Goal: Task Accomplishment & Management: Manage account settings

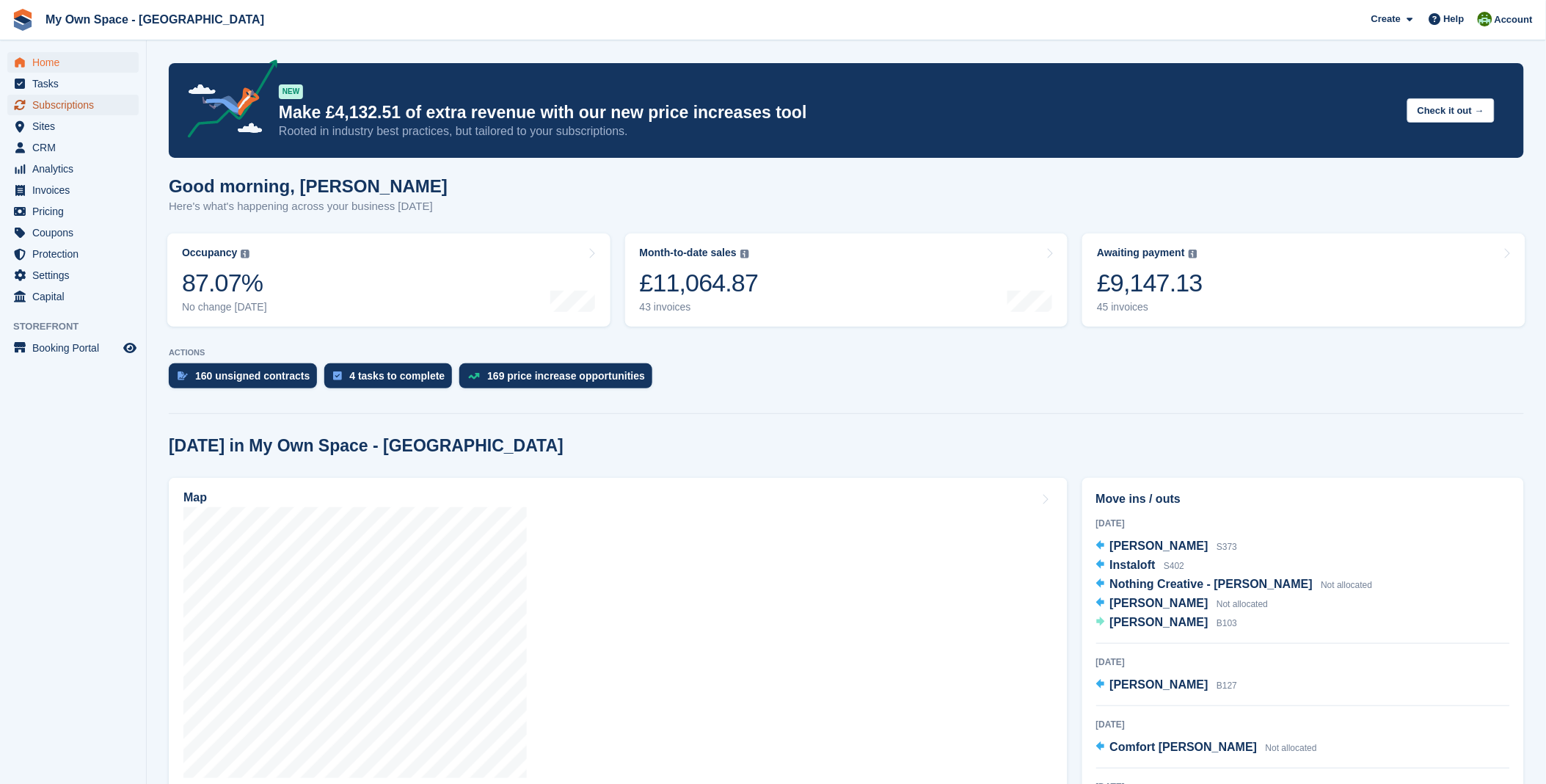
click at [81, 104] on span "Subscriptions" at bounding box center [76, 105] width 88 height 20
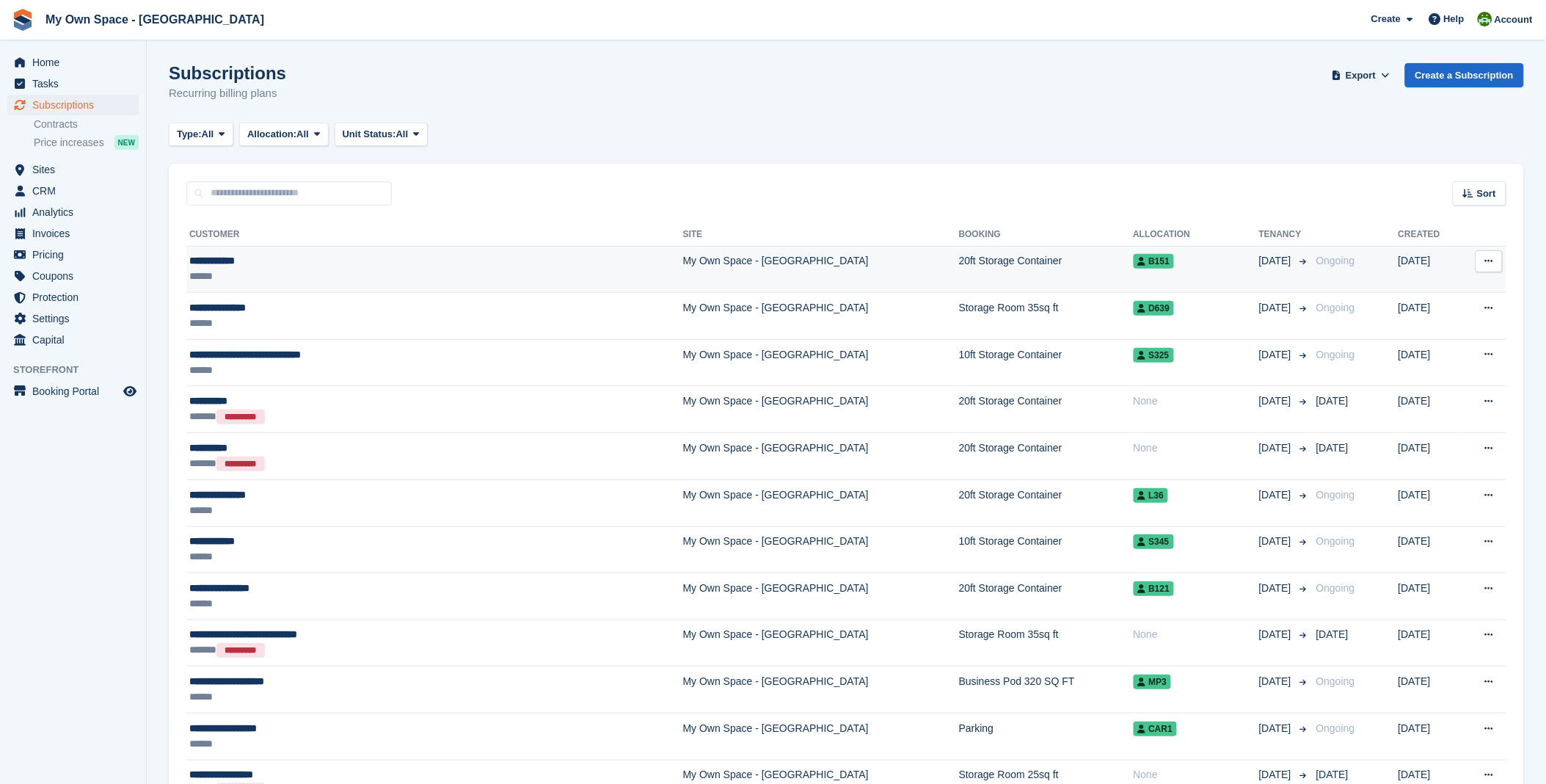
click at [228, 260] on div "**********" at bounding box center [355, 261] width 331 height 15
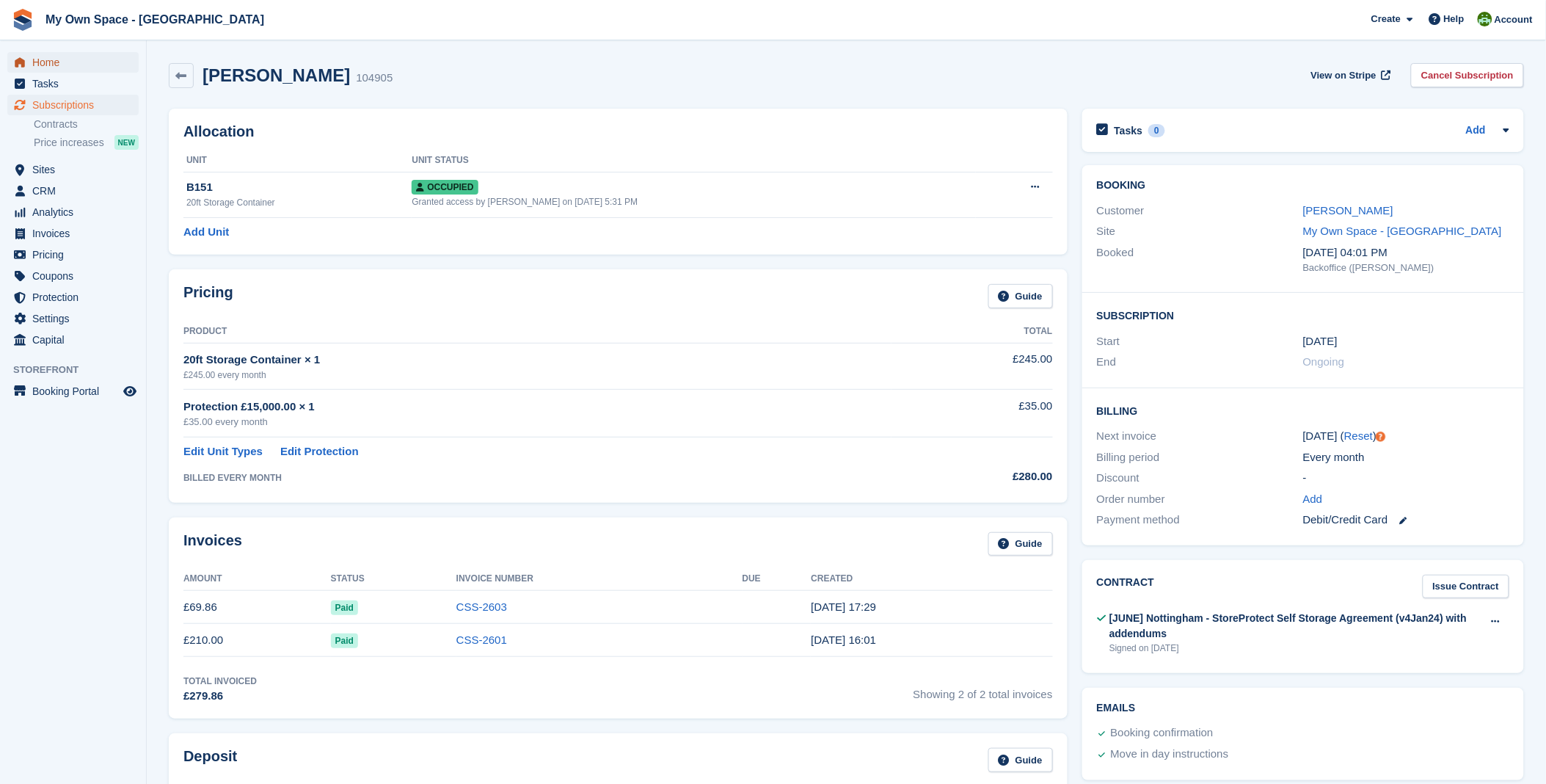
click at [59, 69] on span "Home" at bounding box center [76, 62] width 88 height 20
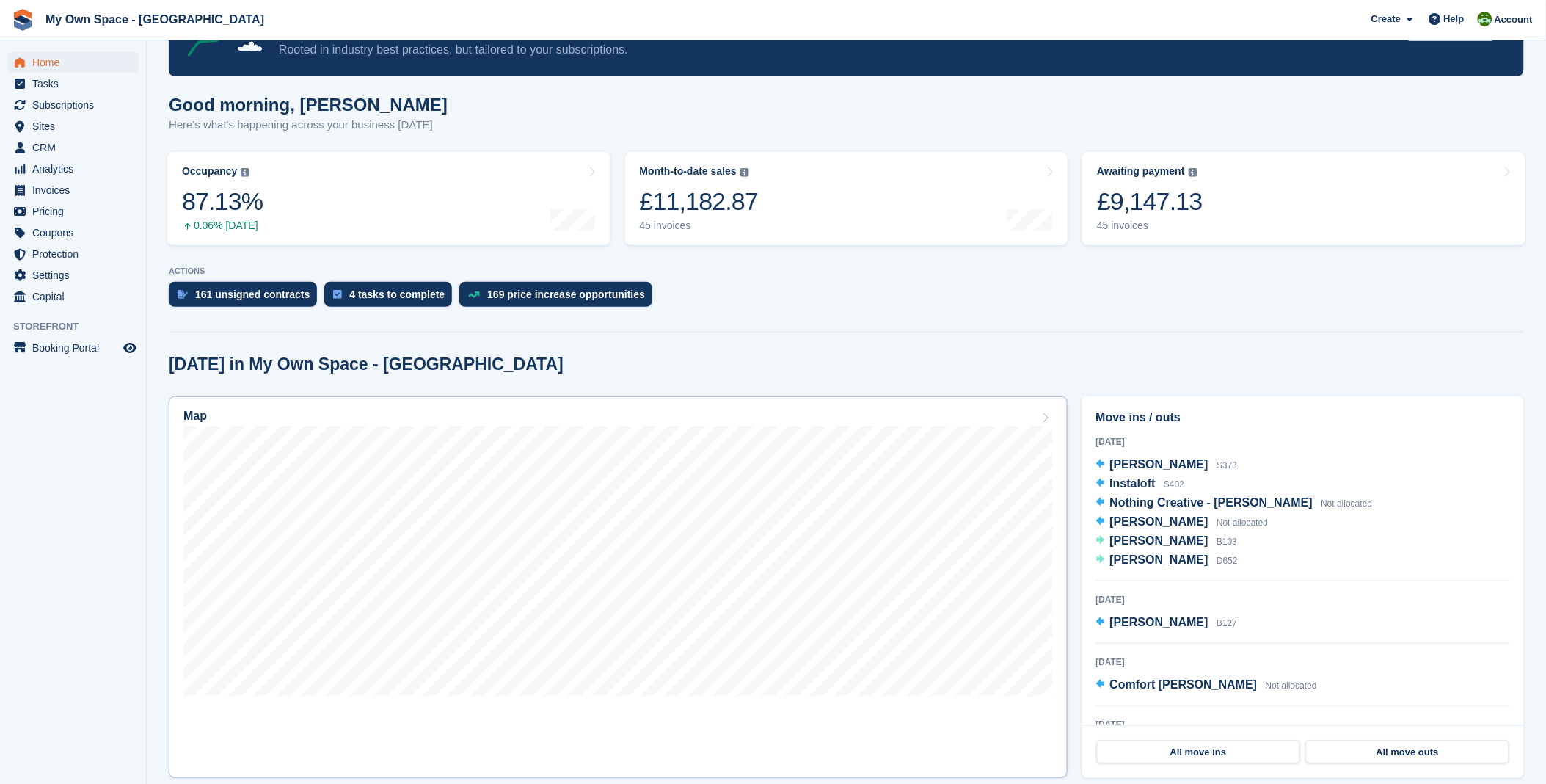
scroll to position [245, 0]
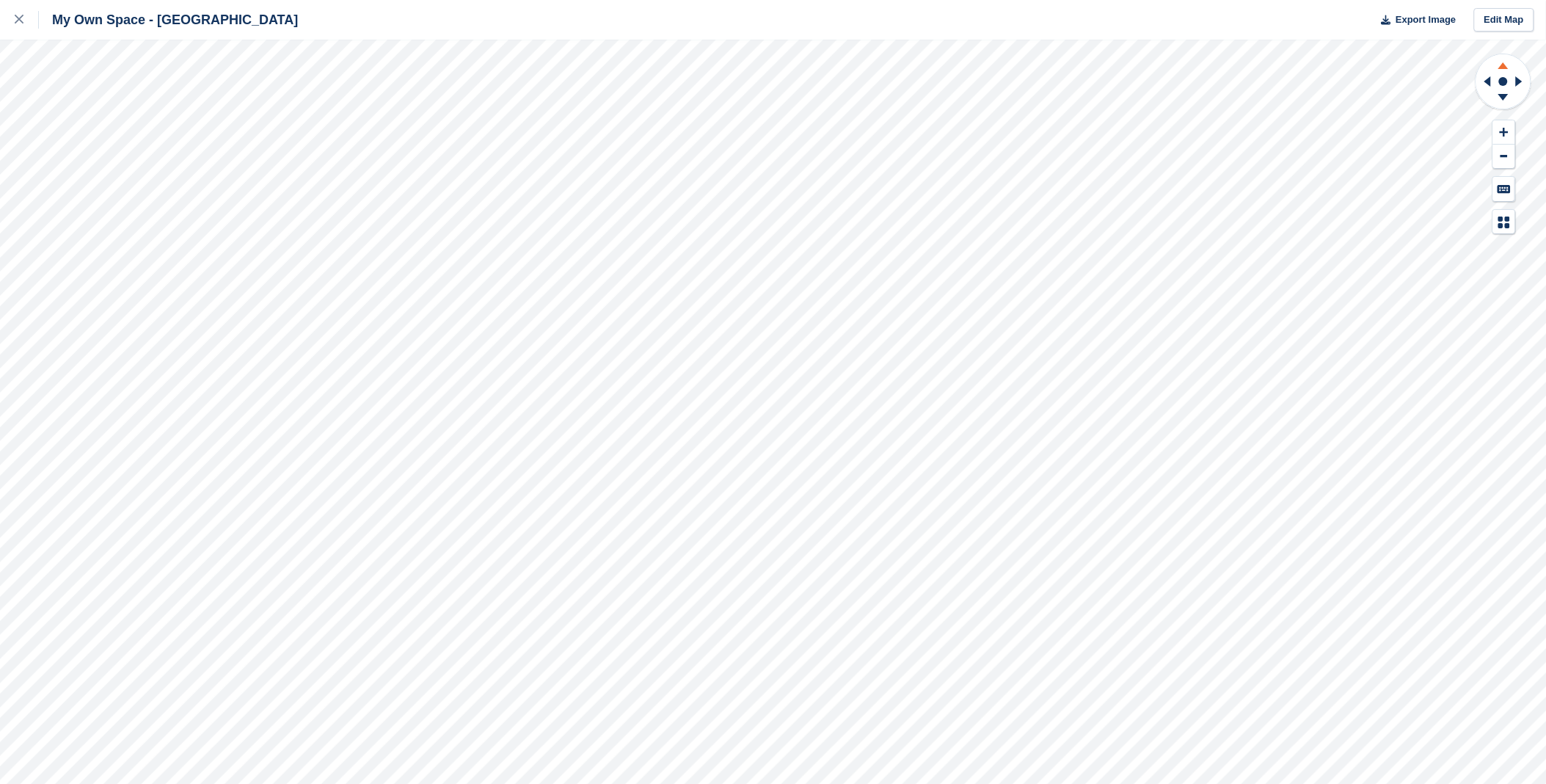
click at [1509, 62] on icon at bounding box center [1503, 64] width 38 height 19
click at [1508, 98] on icon at bounding box center [1503, 100] width 38 height 19
click at [1490, 87] on icon at bounding box center [1485, 81] width 19 height 38
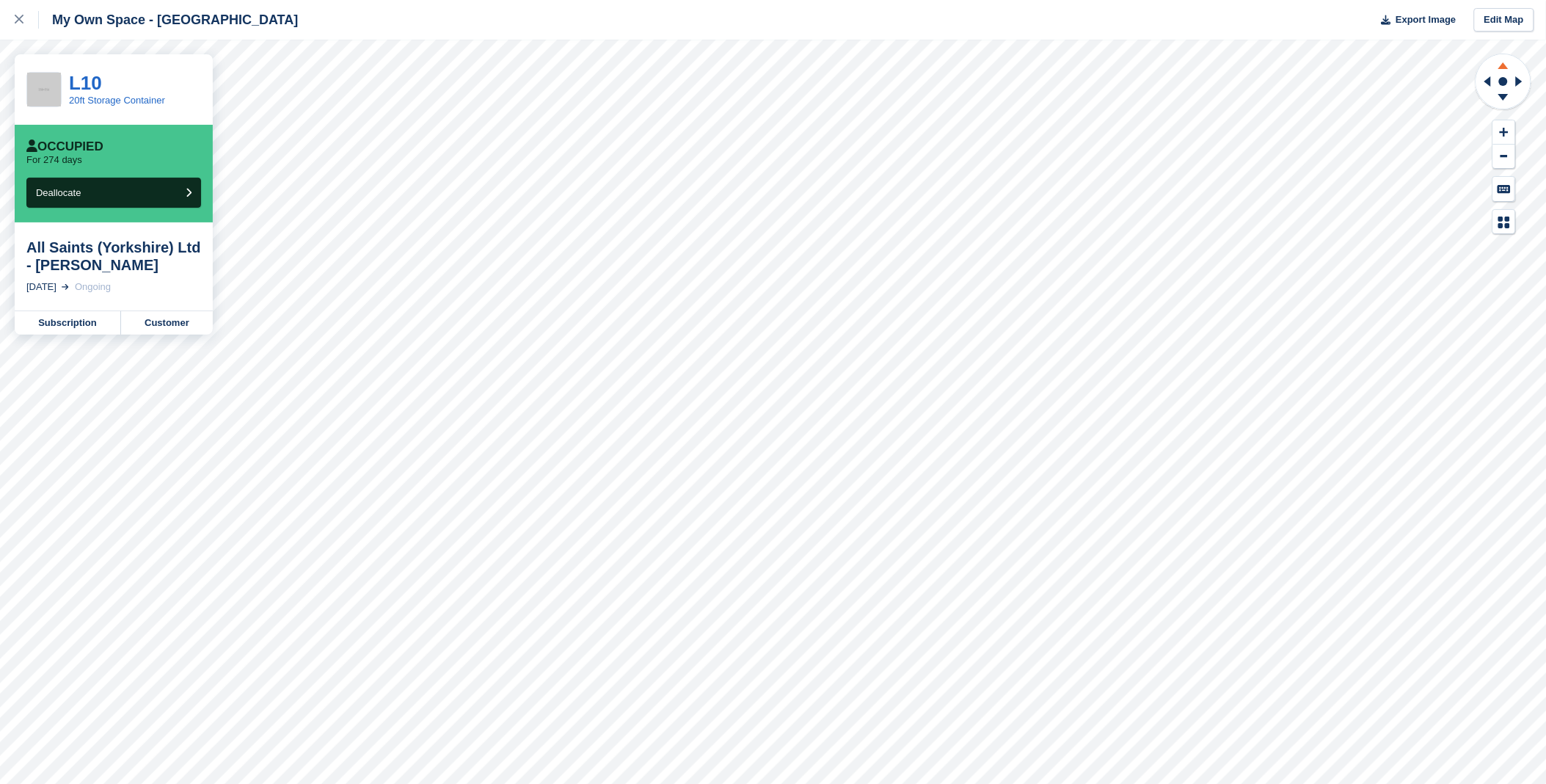
click at [1504, 61] on icon at bounding box center [1503, 64] width 38 height 19
drag, startPoint x: 1488, startPoint y: 54, endPoint x: 1507, endPoint y: 63, distance: 21.0
click at [1502, 61] on icon at bounding box center [1504, 82] width 58 height 59
click at [1508, 65] on icon at bounding box center [1503, 64] width 38 height 19
click at [1491, 95] on icon at bounding box center [1503, 100] width 38 height 19
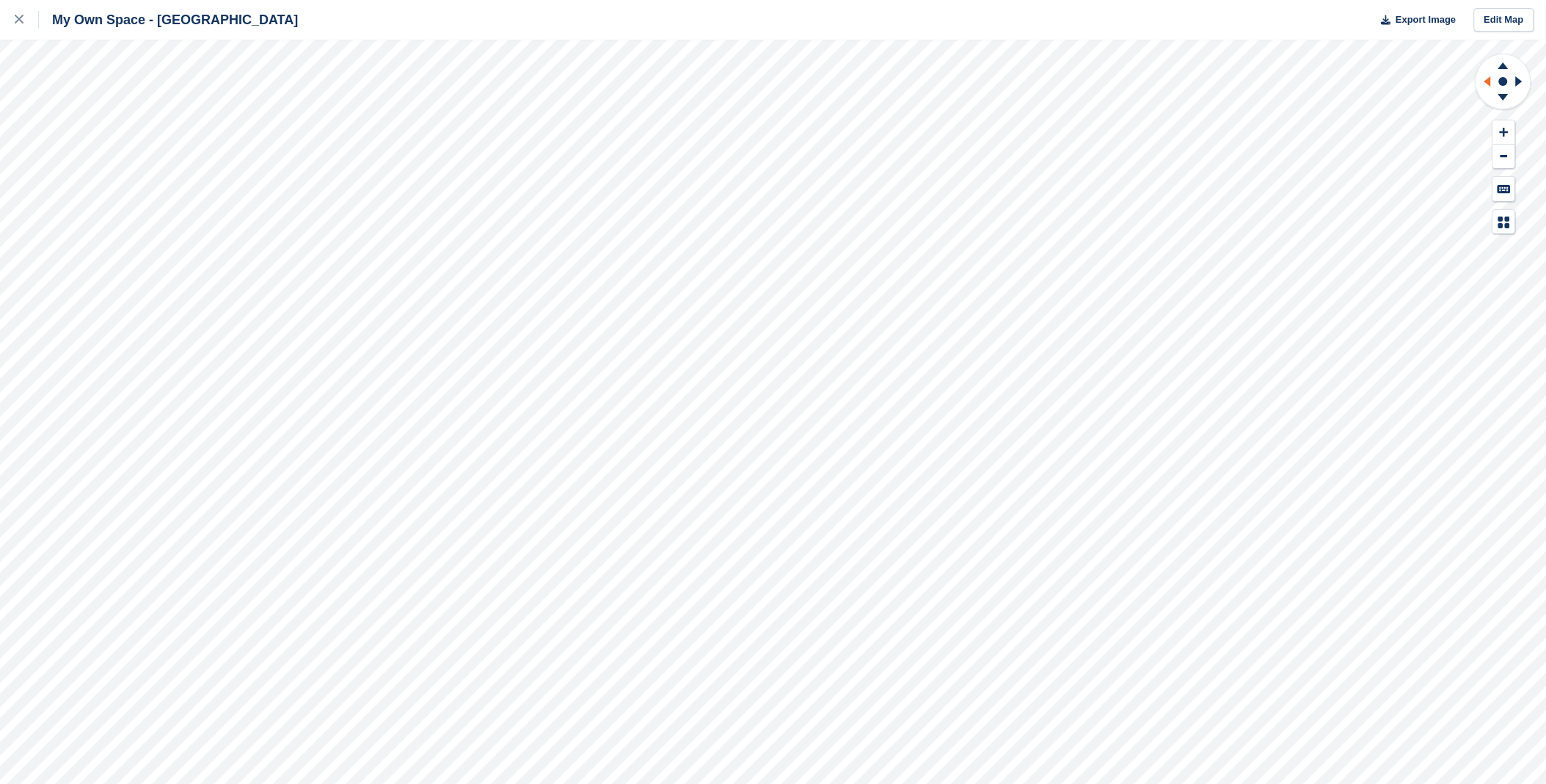
click at [1492, 84] on icon at bounding box center [1485, 81] width 19 height 38
click at [1501, 66] on g at bounding box center [1503, 64] width 38 height 19
click at [1508, 66] on icon at bounding box center [1503, 66] width 10 height 7
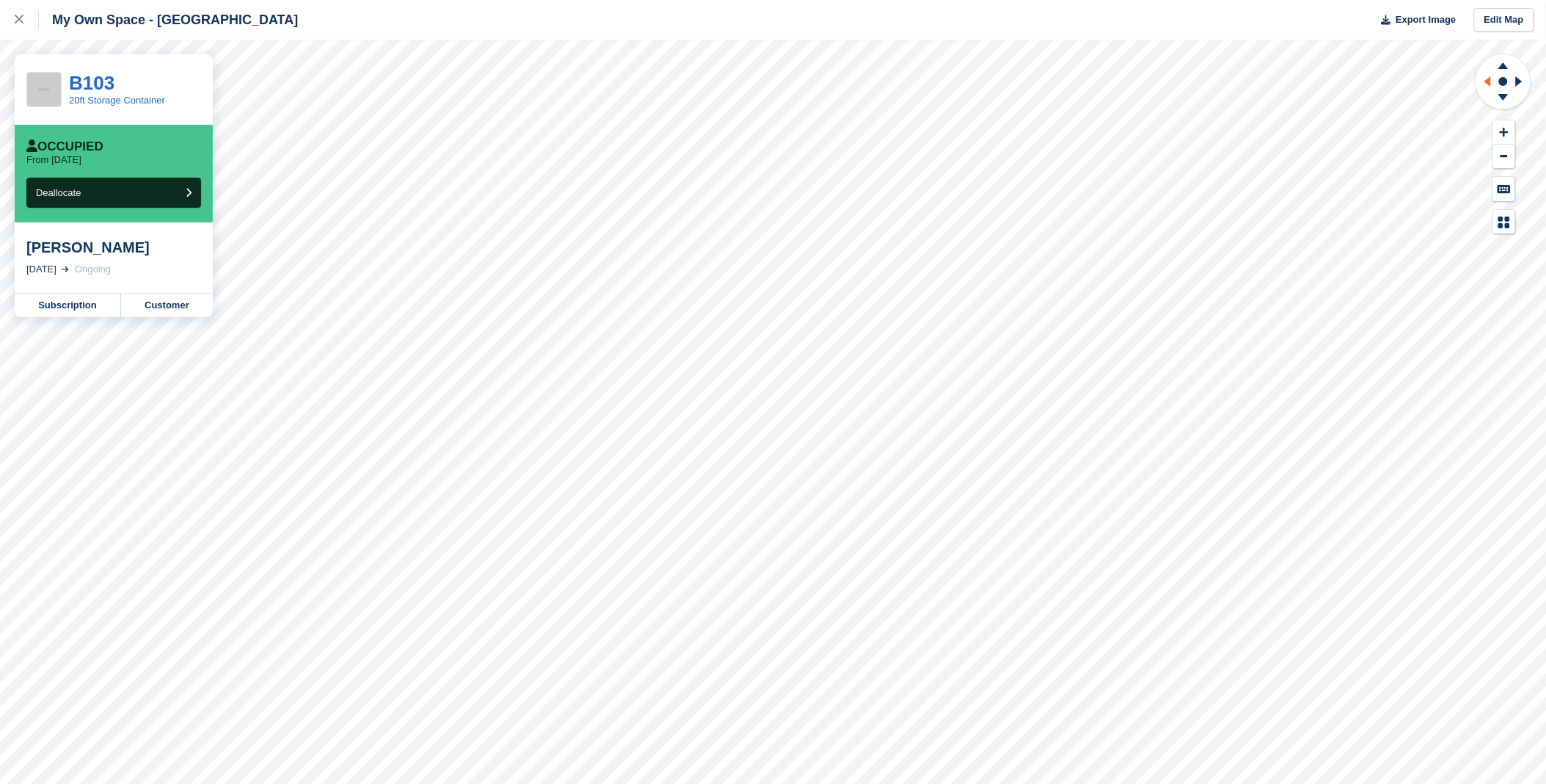
click at [1493, 77] on icon at bounding box center [1485, 81] width 19 height 38
click at [1508, 63] on icon at bounding box center [1503, 64] width 38 height 19
click at [1501, 98] on icon at bounding box center [1503, 100] width 38 height 19
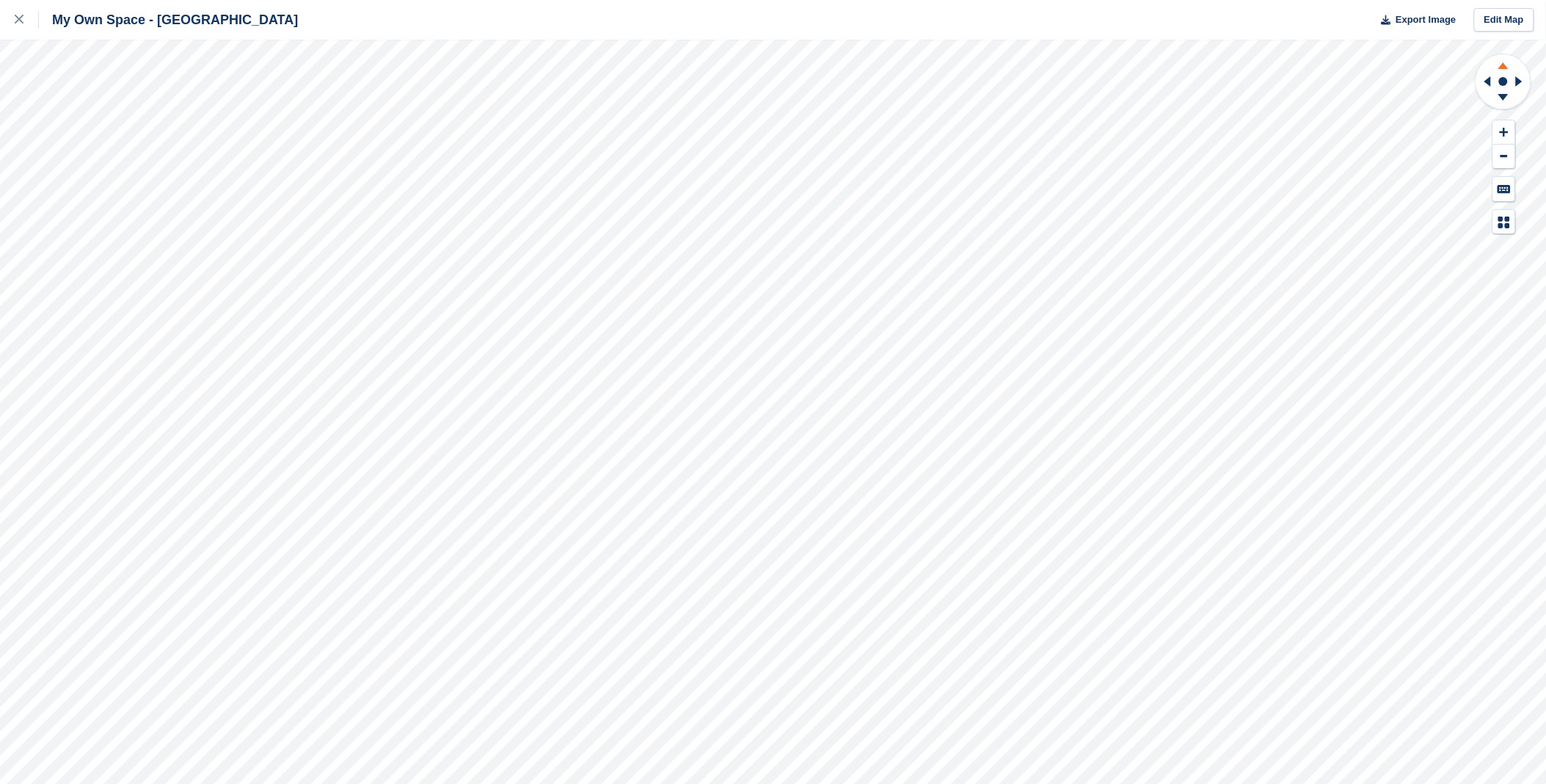
click at [1497, 65] on icon at bounding box center [1503, 64] width 38 height 19
click at [1493, 84] on icon at bounding box center [1485, 81] width 19 height 38
click at [1518, 81] on icon at bounding box center [1520, 82] width 7 height 10
click at [1492, 81] on icon at bounding box center [1485, 81] width 19 height 38
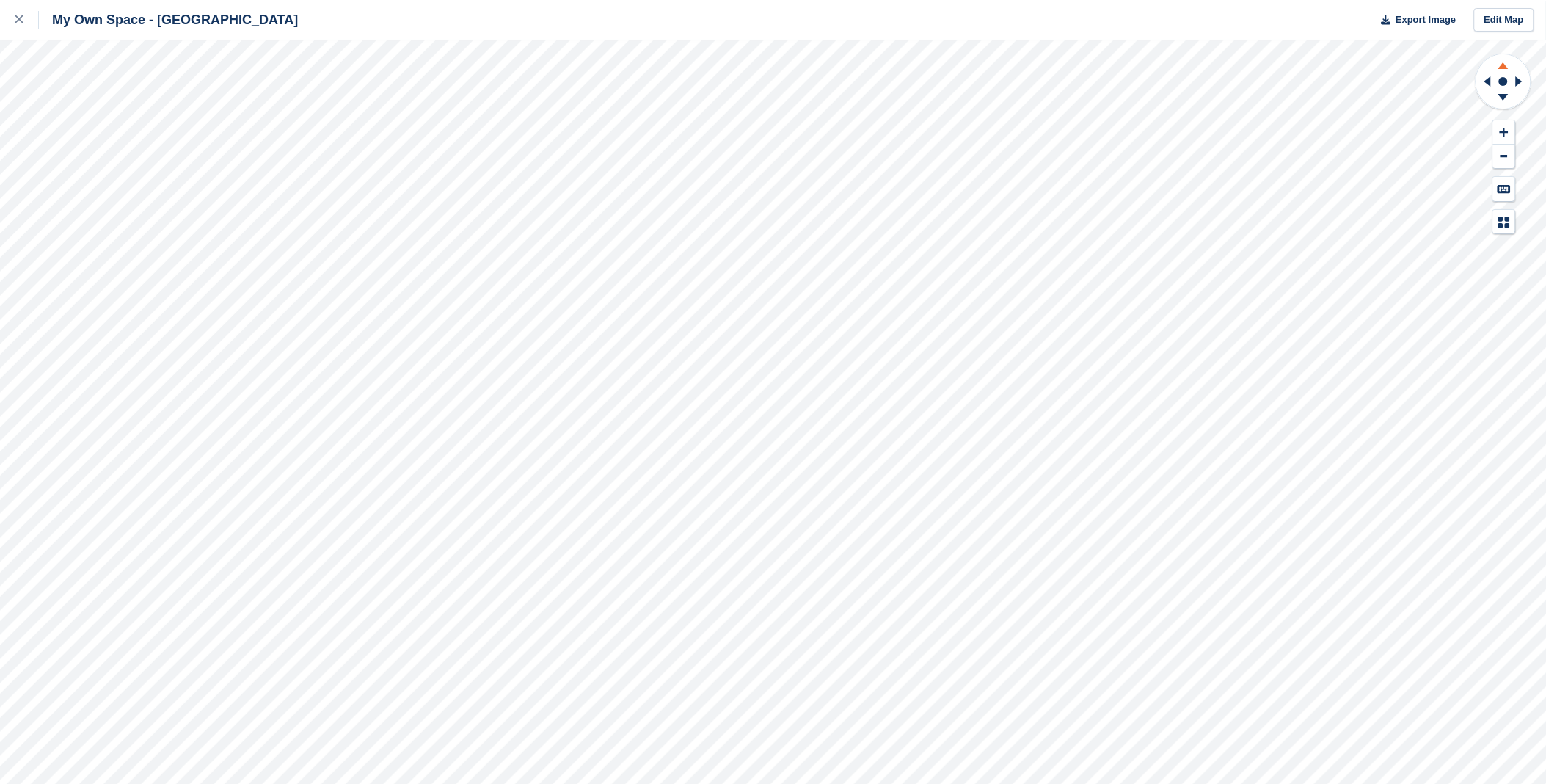
click at [1514, 64] on icon at bounding box center [1503, 64] width 38 height 19
click at [1487, 84] on icon at bounding box center [1485, 81] width 19 height 38
click at [1497, 101] on icon at bounding box center [1503, 100] width 38 height 19
click at [1522, 83] on icon at bounding box center [1522, 81] width 19 height 38
click at [1500, 60] on icon at bounding box center [1503, 64] width 38 height 19
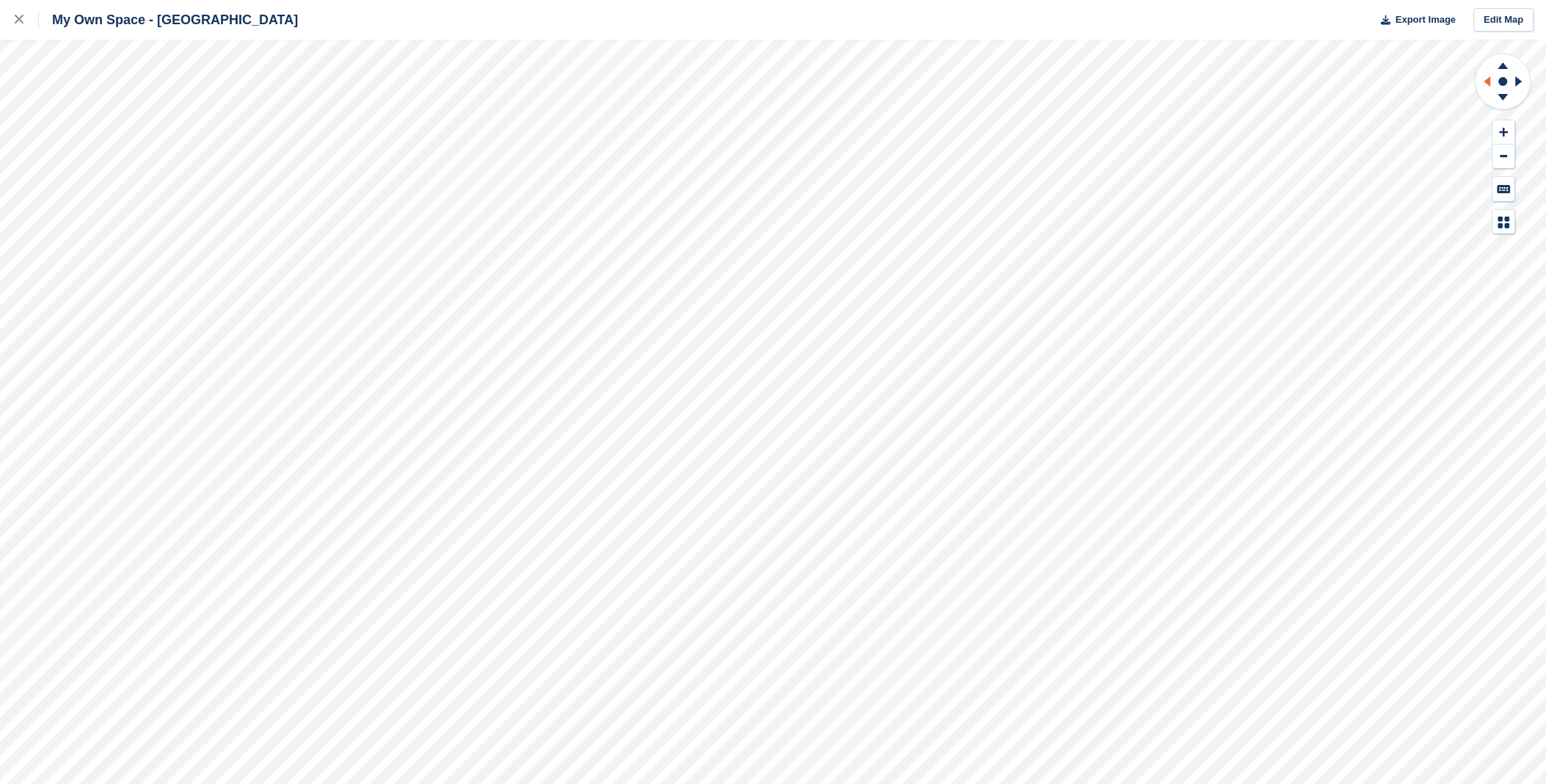
click at [1495, 82] on icon at bounding box center [1485, 81] width 19 height 38
click at [14, 13] on div at bounding box center [26, 20] width 24 height 18
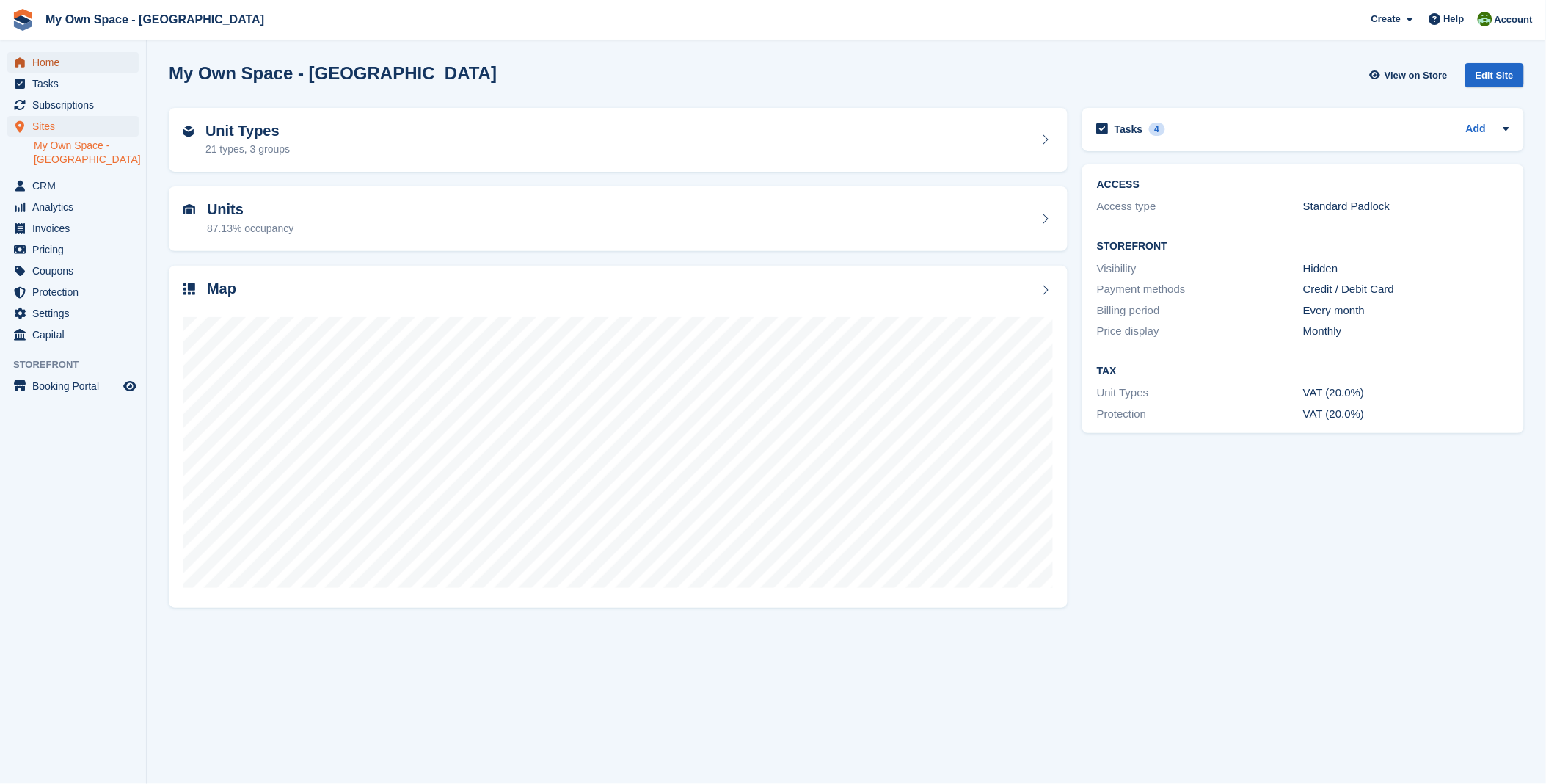
click at [70, 62] on span "Home" at bounding box center [76, 62] width 88 height 20
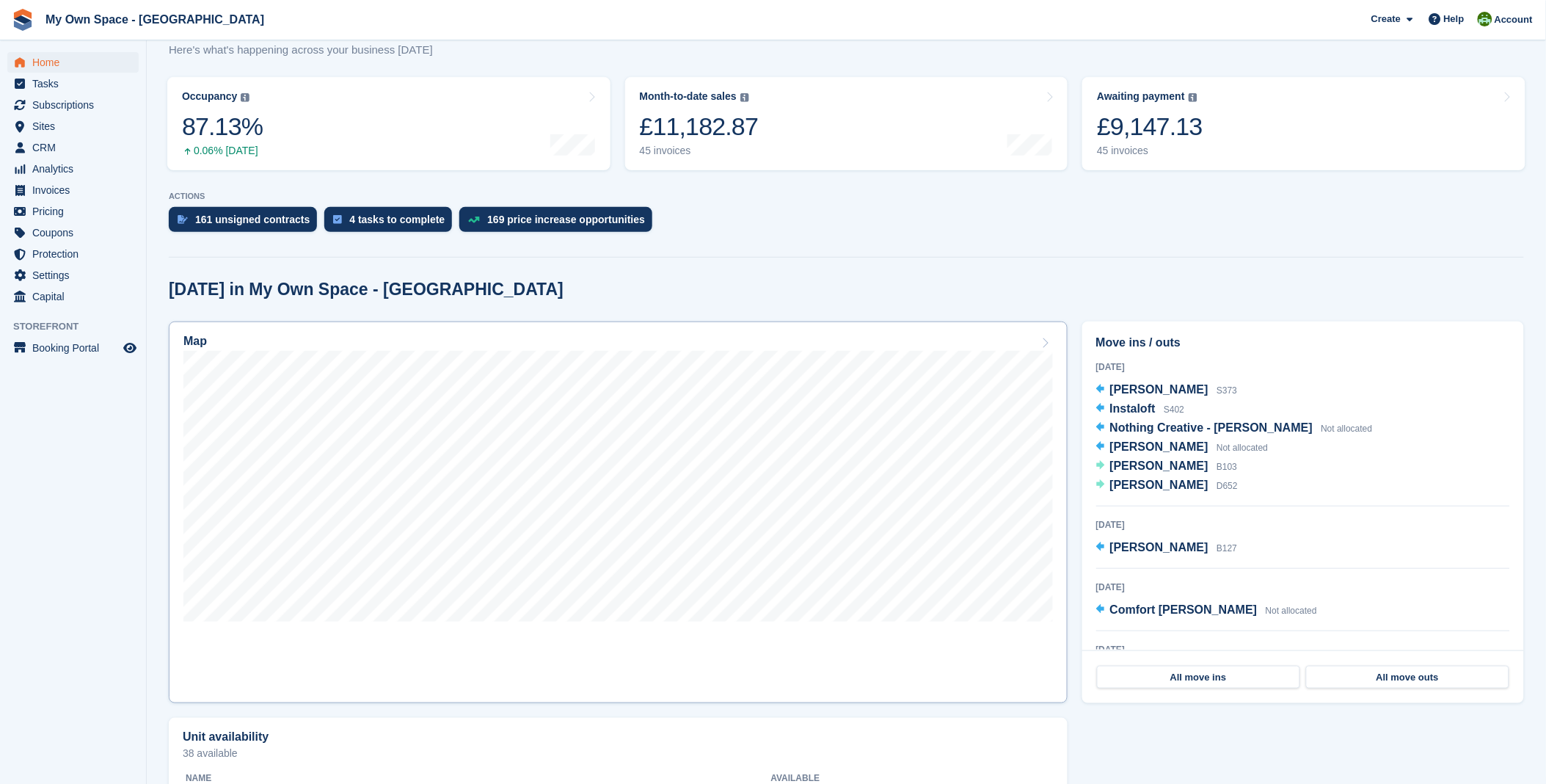
scroll to position [163, 0]
